Goal: Information Seeking & Learning: Learn about a topic

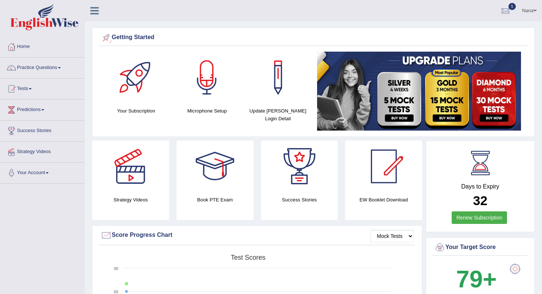
drag, startPoint x: 170, startPoint y: 37, endPoint x: 106, endPoint y: 110, distance: 97.6
click at [106, 110] on div "Getting Started Your Subscription Microphone Setup Update Pearson Login Detail ×" at bounding box center [313, 82] width 443 height 109
click at [18, 44] on link "Home" at bounding box center [42, 46] width 84 height 18
click at [56, 70] on link "Practice Questions" at bounding box center [42, 67] width 84 height 18
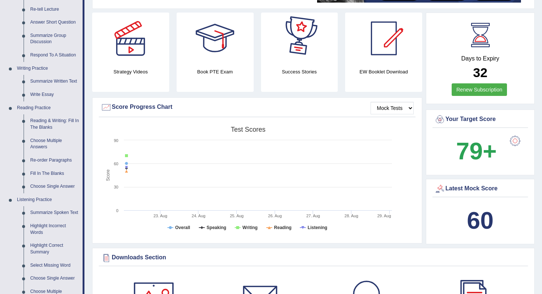
scroll to position [129, 0]
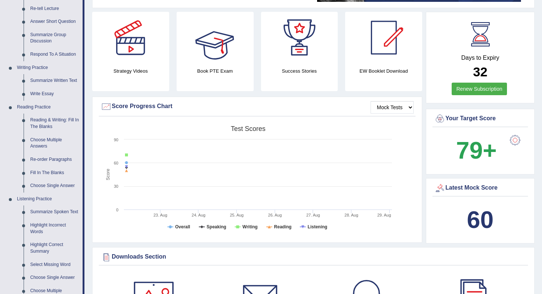
click at [217, 60] on div at bounding box center [215, 38] width 52 height 52
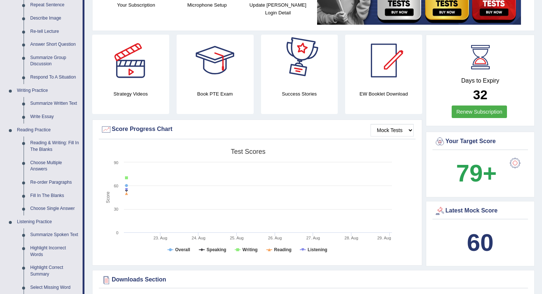
scroll to position [99, 0]
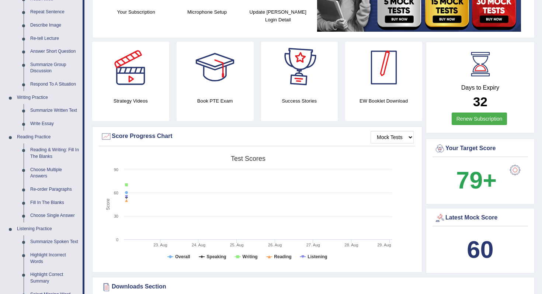
click at [399, 78] on div at bounding box center [384, 68] width 52 height 52
click at [144, 86] on div at bounding box center [131, 68] width 52 height 52
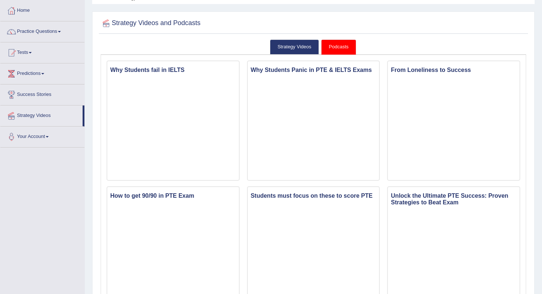
scroll to position [37, 0]
click at [281, 48] on link "Strategy Videos" at bounding box center [294, 46] width 49 height 15
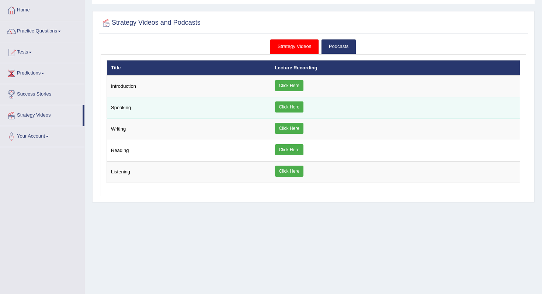
click at [290, 106] on link "Click Here" at bounding box center [289, 106] width 28 height 11
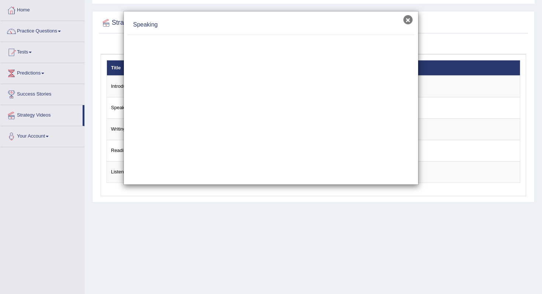
click at [410, 20] on button "×" at bounding box center [408, 19] width 9 height 9
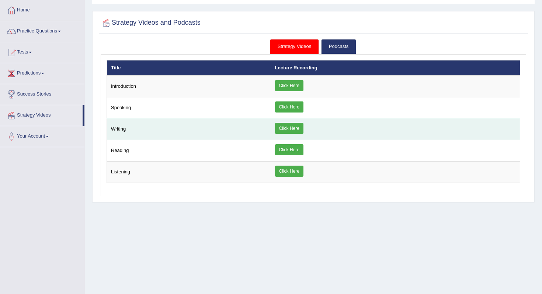
click at [297, 130] on link "Click Here" at bounding box center [289, 128] width 28 height 11
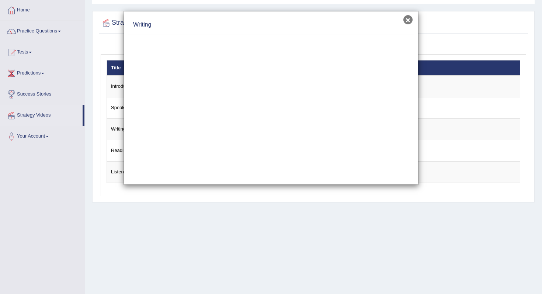
click at [408, 20] on button "×" at bounding box center [408, 19] width 9 height 9
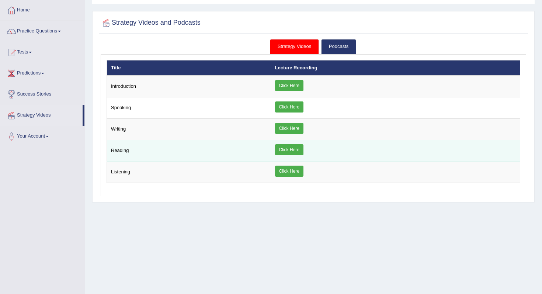
click at [287, 153] on link "Click Here" at bounding box center [289, 149] width 28 height 11
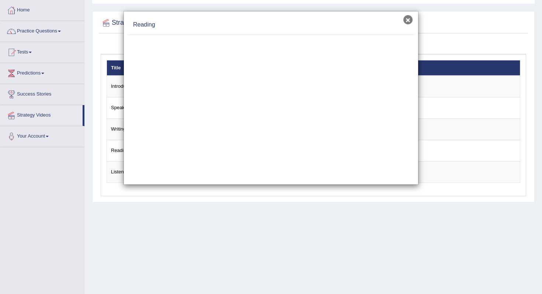
click at [407, 20] on button "×" at bounding box center [408, 19] width 9 height 9
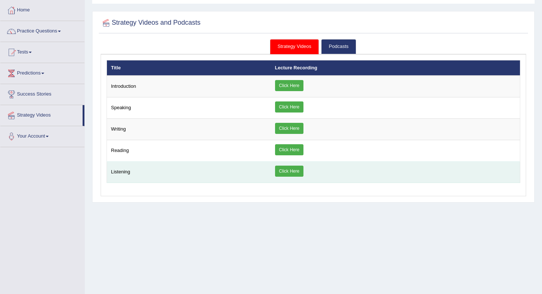
click at [291, 175] on link "Click Here" at bounding box center [289, 171] width 28 height 11
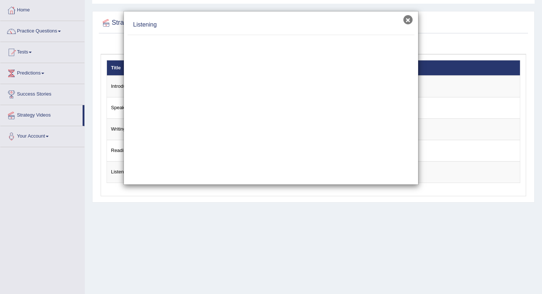
click at [405, 22] on button "×" at bounding box center [408, 19] width 9 height 9
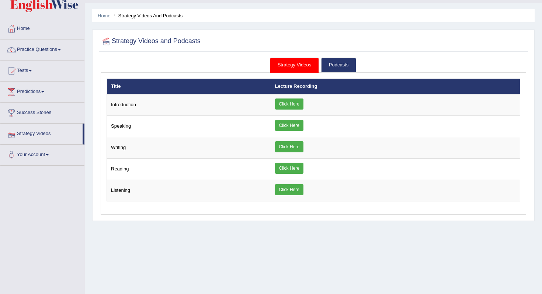
scroll to position [0, 0]
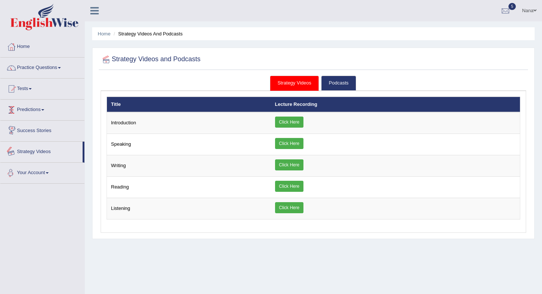
click at [36, 174] on link "Your Account" at bounding box center [42, 172] width 84 height 18
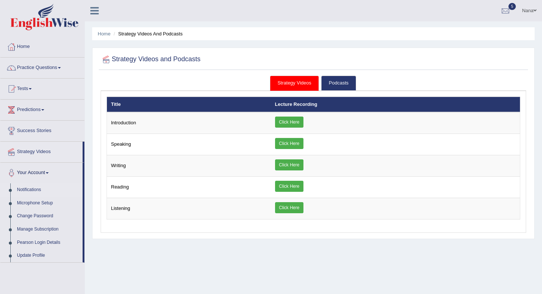
click at [37, 189] on link "Notifications" at bounding box center [48, 189] width 69 height 13
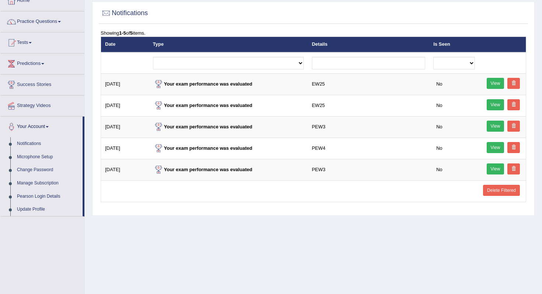
scroll to position [47, 0]
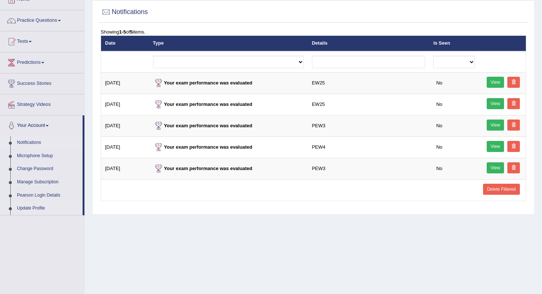
click at [29, 208] on link "Update Profile" at bounding box center [48, 208] width 69 height 13
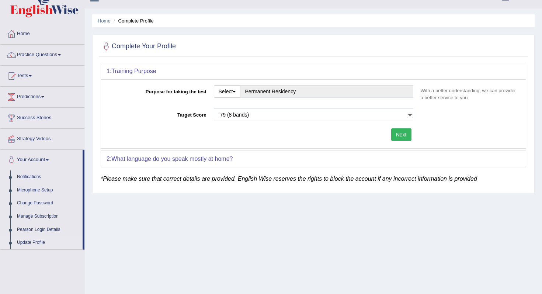
scroll to position [14, 0]
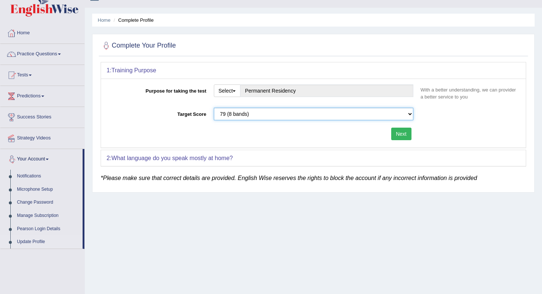
click at [248, 117] on select "Please select the correct value 50 (6 bands) 58 (6.5 bands) 65 (7 bands) 79 (8 …" at bounding box center [314, 114] width 200 height 13
click at [43, 137] on link "Strategy Videos" at bounding box center [42, 137] width 84 height 18
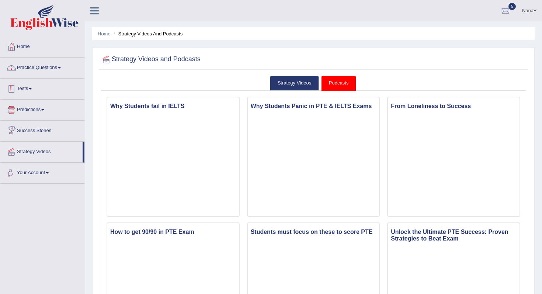
click at [44, 70] on link "Practice Questions" at bounding box center [42, 67] width 84 height 18
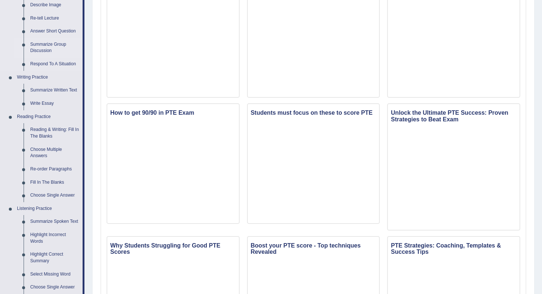
scroll to position [148, 0]
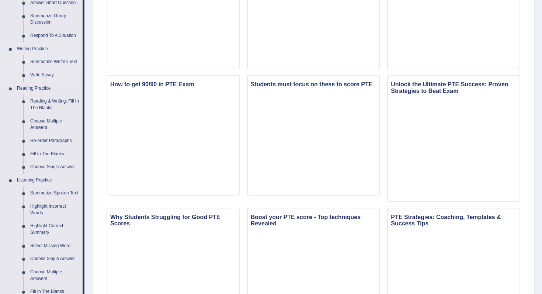
click at [63, 66] on link "Summarize Written Text" at bounding box center [55, 61] width 56 height 13
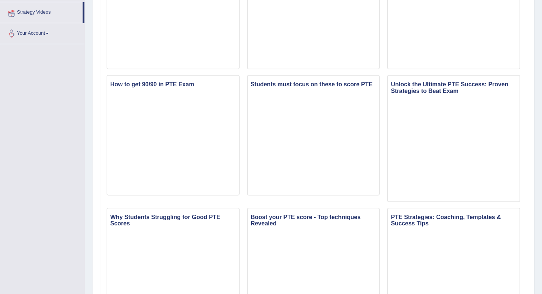
scroll to position [162, 0]
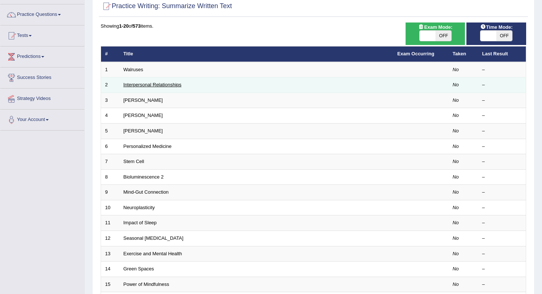
scroll to position [36, 0]
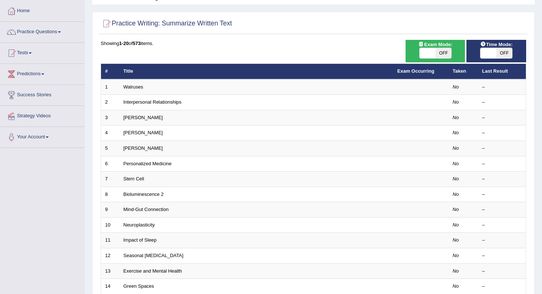
click at [441, 50] on span "OFF" at bounding box center [444, 53] width 16 height 10
checkbox input "true"
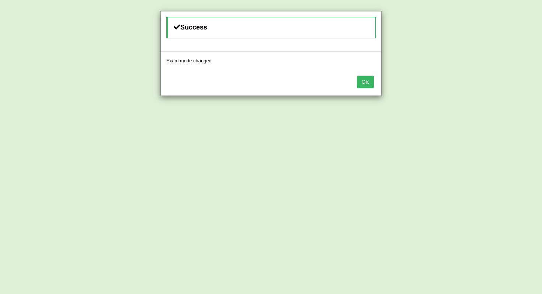
click at [365, 82] on button "OK" at bounding box center [365, 82] width 17 height 13
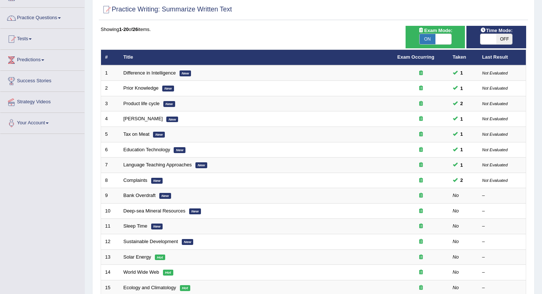
scroll to position [93, 0]
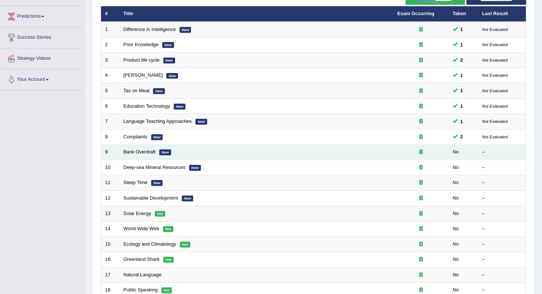
click at [148, 156] on td "Bank Overdraft New" at bounding box center [257, 152] width 274 height 15
click at [148, 153] on link "Bank Overdraft" at bounding box center [140, 152] width 32 height 6
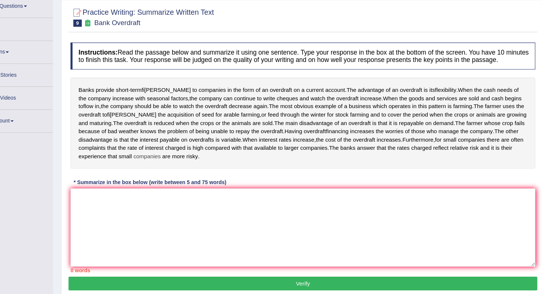
scroll to position [37, 0]
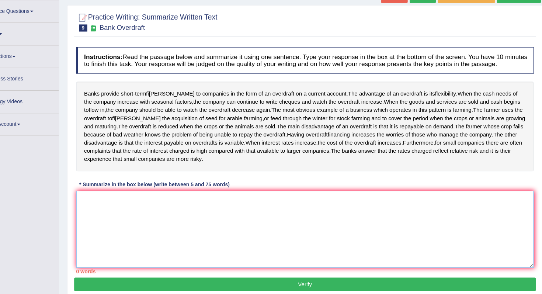
click at [387, 232] on textarea at bounding box center [314, 233] width 426 height 72
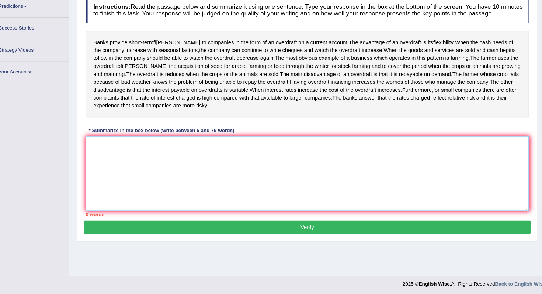
scroll to position [93, 0]
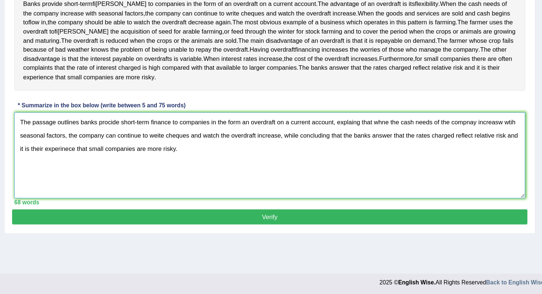
type textarea "The passage outlines banks procide short-term finance to companies in the form …"
click at [220, 235] on button "Verify" at bounding box center [314, 228] width 430 height 13
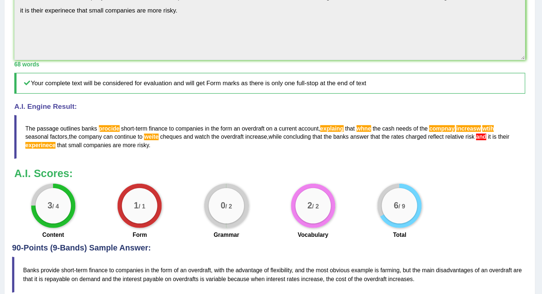
scroll to position [196, 0]
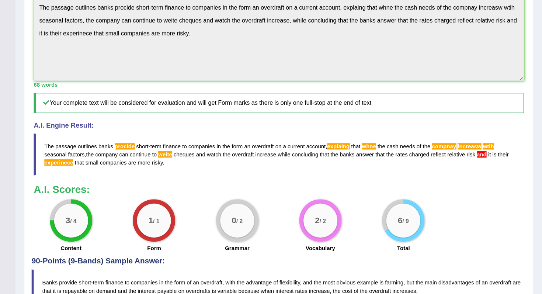
click at [100, 52] on div "Instructions: Read the passage below and summarize it using one sentence. Type …" at bounding box center [314, 76] width 430 height 351
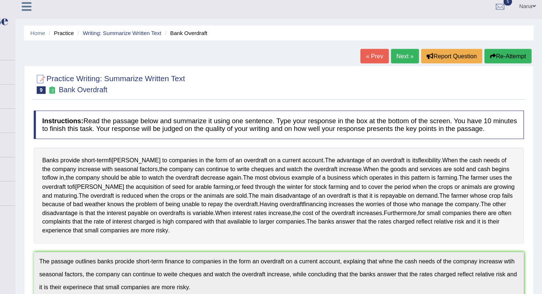
scroll to position [0, 0]
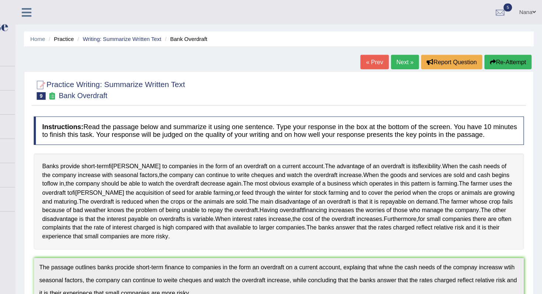
click at [521, 55] on button "Re-Attempt" at bounding box center [512, 54] width 41 height 13
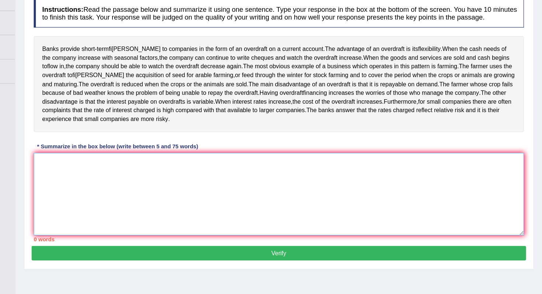
click at [286, 214] on textarea at bounding box center [314, 208] width 426 height 72
paste textarea "The passage outlines banks procide short-term finance to companies in the form …"
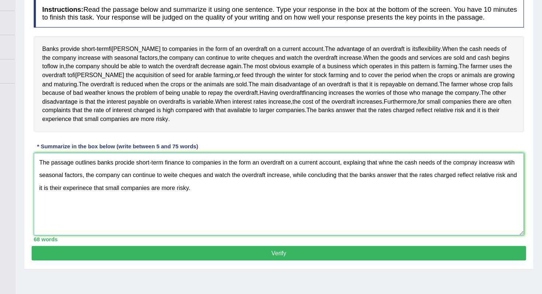
click at [258, 216] on textarea "The passage outlines banks procide short-term finance to companies in the form …" at bounding box center [314, 208] width 426 height 72
type textarea "The passage outlines banks procide short-term finance to companies in the form …"
click at [300, 221] on textarea "The passage outlines banks procide short-term finance to companies in the form …" at bounding box center [314, 208] width 426 height 72
click at [256, 214] on textarea "The passage outlines banks procide short-term finance to companies in the form …" at bounding box center [314, 208] width 426 height 72
click at [147, 227] on textarea "The passage outlines banks procide short-term finance to companies in the form …" at bounding box center [314, 208] width 426 height 72
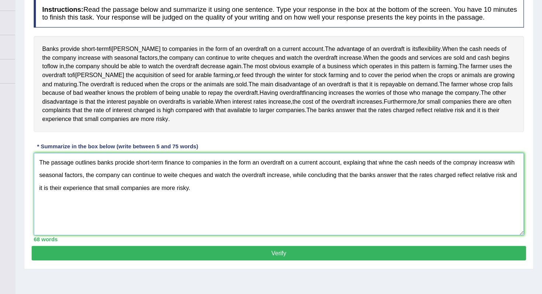
click at [114, 220] on textarea "The passage outlines banks procide short-term finance to companies in the form …" at bounding box center [314, 208] width 426 height 72
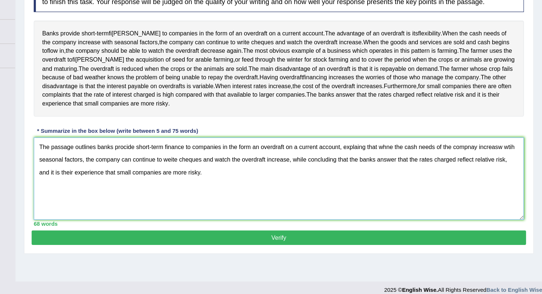
scroll to position [93, 0]
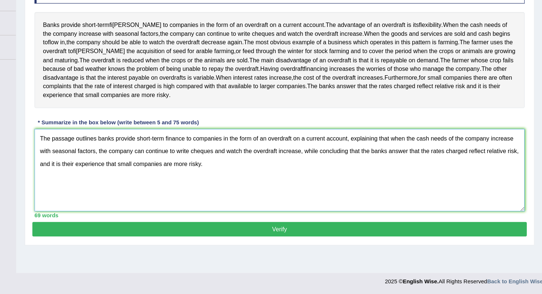
type textarea "The passage outlines banks provide short-term finance to companies in the form …"
click at [315, 244] on button "Verify" at bounding box center [314, 237] width 430 height 13
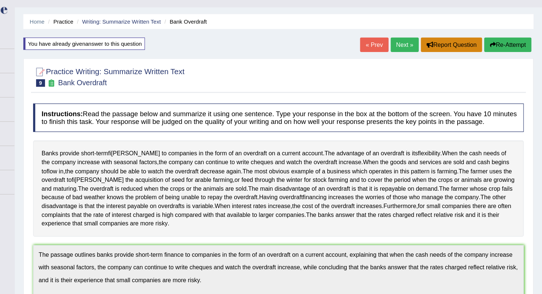
scroll to position [7, 0]
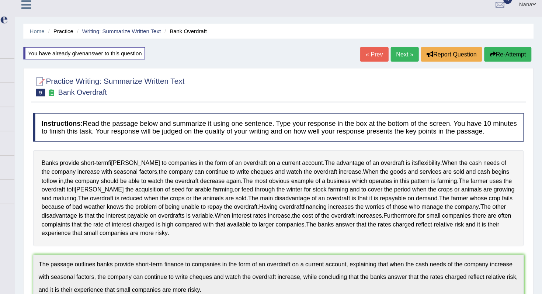
click at [416, 51] on link "Next »" at bounding box center [423, 47] width 24 height 13
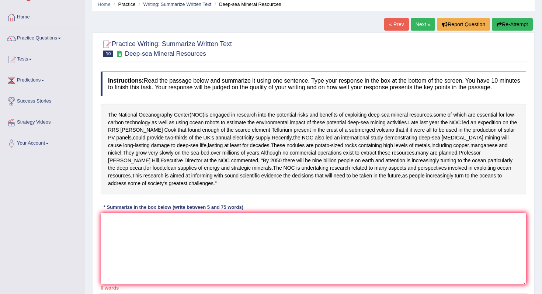
scroll to position [83, 0]
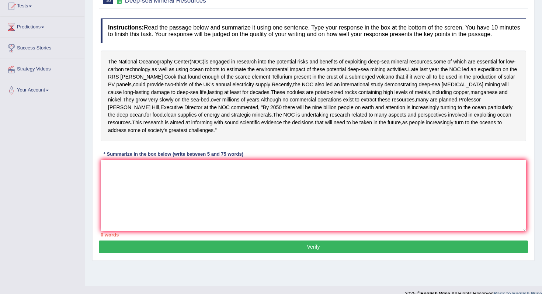
click at [331, 193] on textarea at bounding box center [314, 196] width 426 height 72
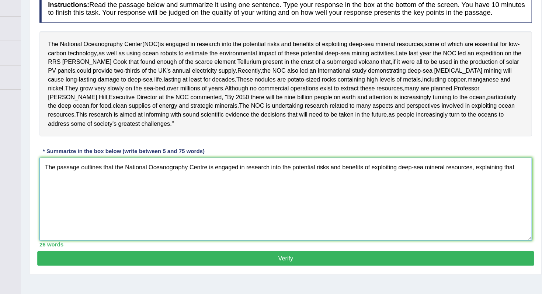
click at [351, 189] on textarea "The passage outlines that the National Oceanography Centre is engaged in resear…" at bounding box center [314, 196] width 426 height 72
click at [354, 189] on textarea "The passage outlines that the National Oceanography Centre is engaged in resear…" at bounding box center [314, 196] width 426 height 72
click at [351, 189] on textarea "The passage outlines that the National Oceanography Centre is engaged in resear…" at bounding box center [314, 196] width 426 height 72
click at [353, 189] on textarea "The passage outlines that the National Oceanography Centre is engaged in resear…" at bounding box center [314, 196] width 426 height 72
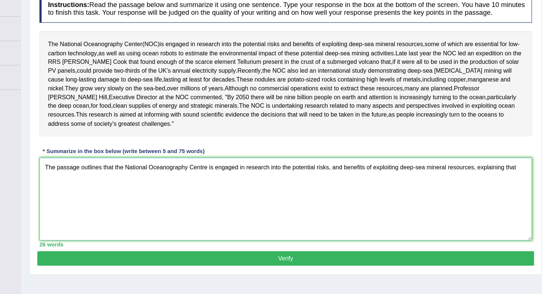
click at [518, 189] on textarea "The passage outlines that the National Oceanography Centre is engaged in resear…" at bounding box center [314, 196] width 426 height 72
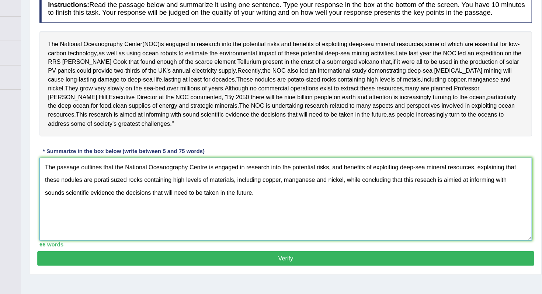
scroll to position [95, 0]
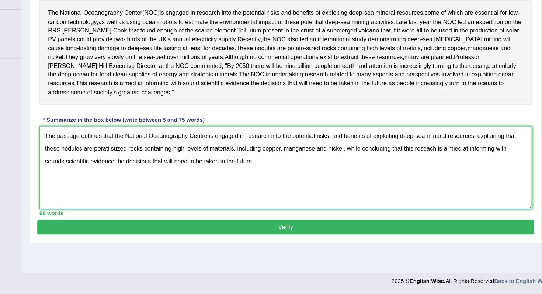
click at [270, 198] on textarea "The passage outlines that the National Oceanography Centre is engaged in resear…" at bounding box center [314, 185] width 426 height 72
type textarea "The passage outlines that the National Oceanography Centre is engaged in resear…"
click at [284, 242] on button "Verify" at bounding box center [314, 236] width 430 height 13
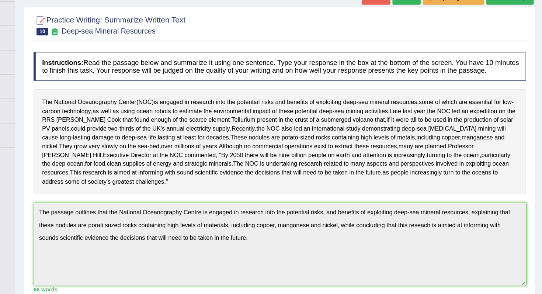
scroll to position [6, 0]
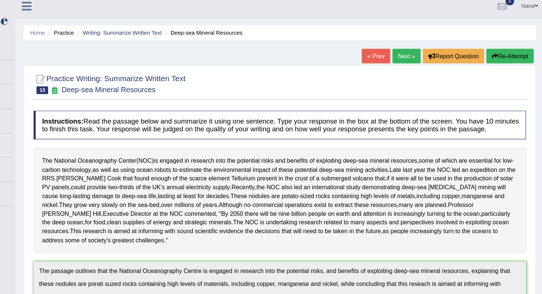
click at [498, 47] on icon "button" at bounding box center [499, 48] width 5 height 5
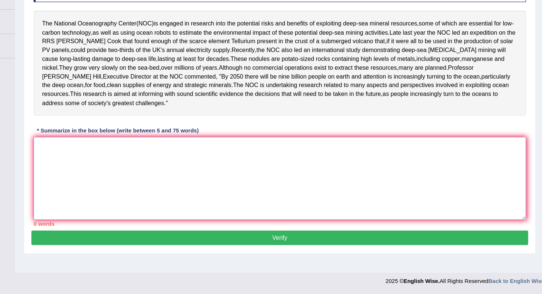
click at [326, 202] on textarea at bounding box center [314, 194] width 426 height 72
paste textarea "The passage outlines that the National Oceanography Centre is engaged in resear…"
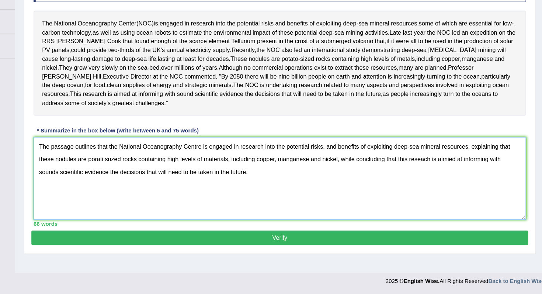
click at [282, 193] on textarea "The passage outlines that the National Oceanography Centre is engaged in resear…" at bounding box center [314, 194] width 426 height 72
click at [286, 200] on textarea "The passage outlines that the National Oceanography Centre is engaged in resear…" at bounding box center [314, 194] width 426 height 72
click at [234, 189] on textarea "The passage outlines that the National Oceanography Centre is engaged in resear…" at bounding box center [314, 194] width 426 height 72
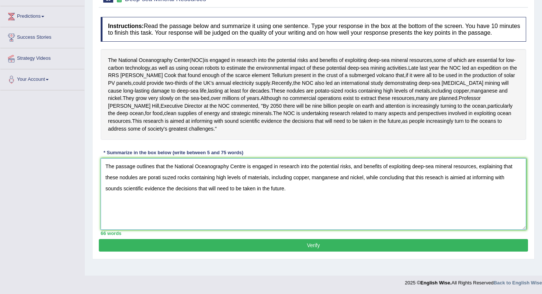
scroll to position [100, 0]
click at [215, 177] on textarea "The passage outlines that the National Oceanography Centre is engaged in resear…" at bounding box center [314, 194] width 426 height 72
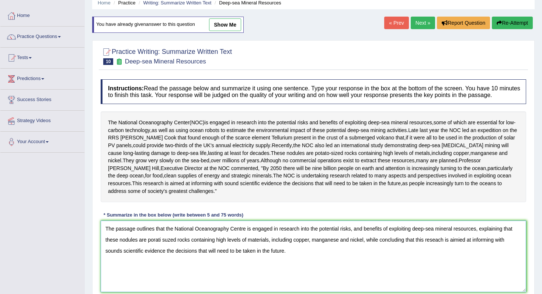
scroll to position [25, 0]
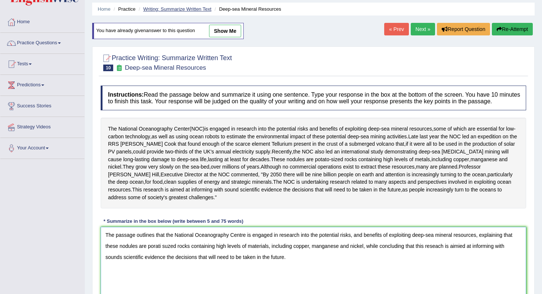
type textarea "The passage outlines that the National Oceanography Centre is engaged in resear…"
click at [206, 10] on link "Writing: Summarize Written Text" at bounding box center [177, 9] width 68 height 6
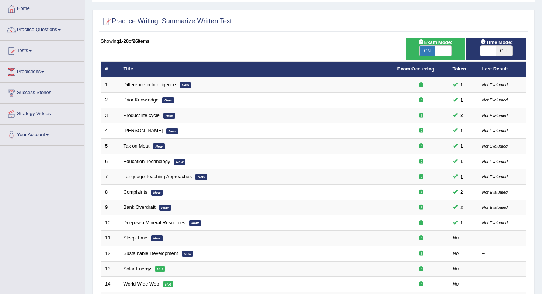
scroll to position [39, 0]
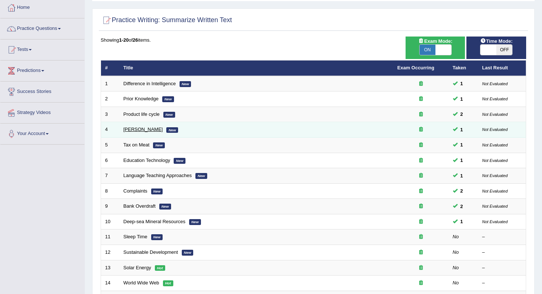
click at [132, 130] on link "[PERSON_NAME]" at bounding box center [143, 130] width 39 height 6
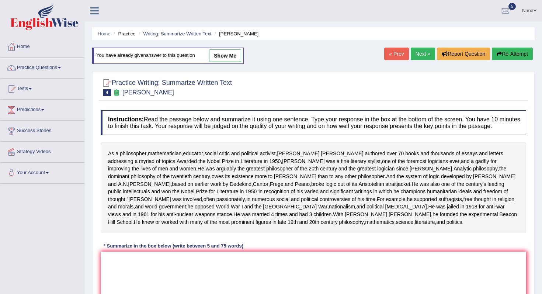
click at [218, 54] on link "show me" at bounding box center [225, 55] width 32 height 13
type textarea "The passage outlines Bertrand Russell authored over 70 books and thousands of e…"
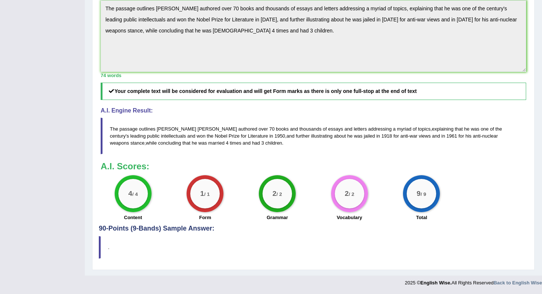
scroll to position [244, 0]
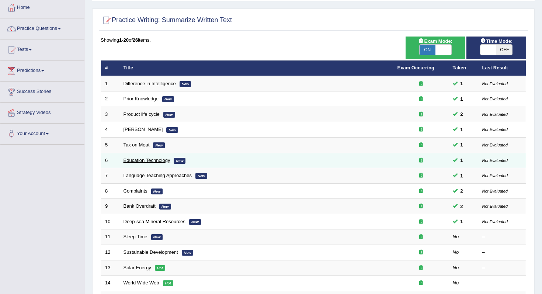
click at [141, 159] on link "Education Technology" at bounding box center [147, 161] width 47 height 6
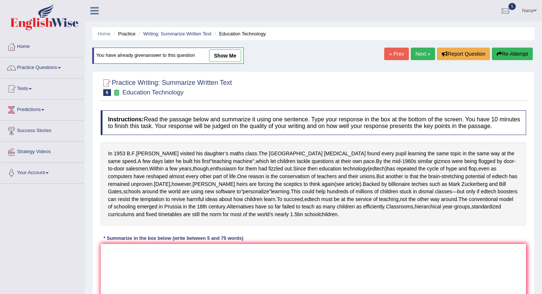
click at [212, 56] on link "show me" at bounding box center [225, 55] width 32 height 13
type textarea "The passage outlines the Harvard psychologist found every pupil learning the sa…"
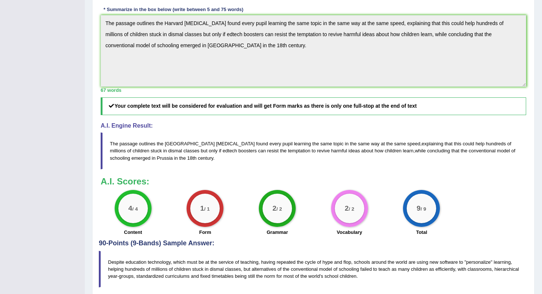
scroll to position [230, 0]
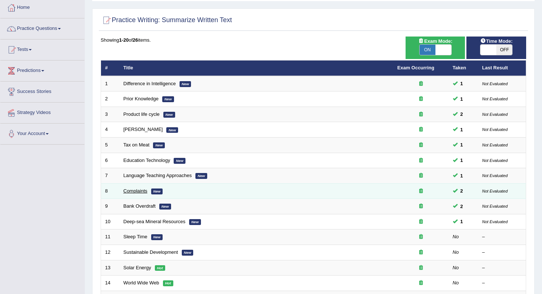
click at [129, 192] on link "Complaints" at bounding box center [136, 191] width 24 height 6
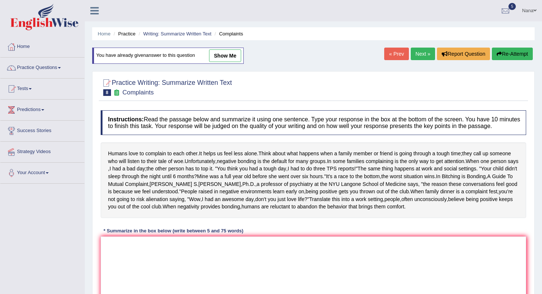
click at [229, 50] on link "show me" at bounding box center [225, 55] width 32 height 13
type textarea "The passage outlines humans love to complain to each other, explaining that peo…"
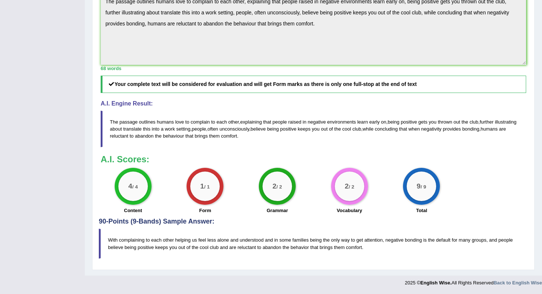
scroll to position [267, 0]
